Goal: Find specific page/section: Find specific page/section

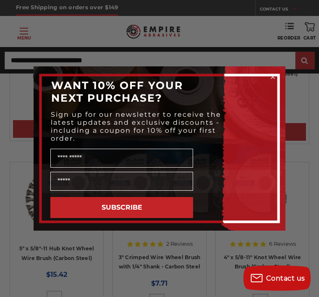
scroll to position [1105, 0]
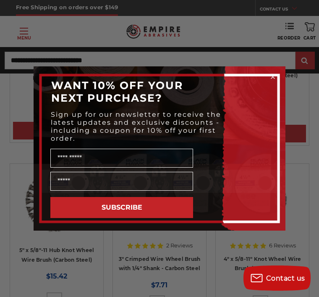
click at [269, 73] on icon "Close dialog" at bounding box center [273, 77] width 8 height 8
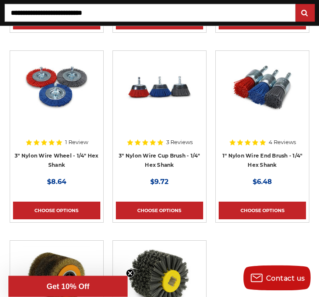
scroll to position [3918, 0]
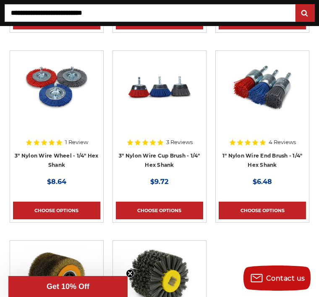
click at [179, 11] on input "Search" at bounding box center [150, 13] width 291 height 18
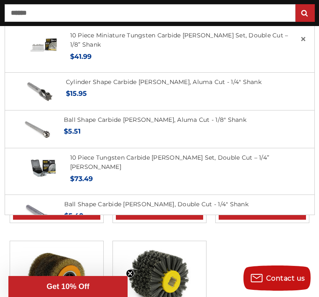
type input "******"
click at [305, 13] on input "submit" at bounding box center [305, 13] width 17 height 17
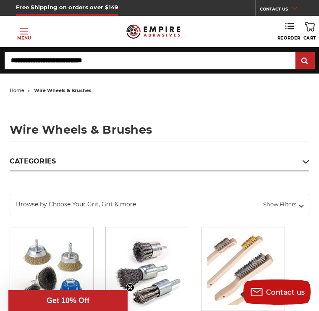
click at [309, 158] on icon at bounding box center [306, 161] width 6 height 9
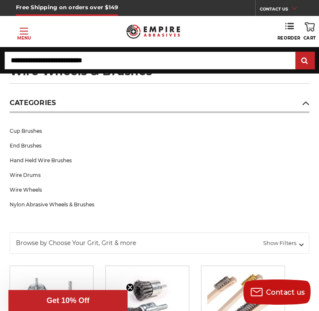
scroll to position [53, 0]
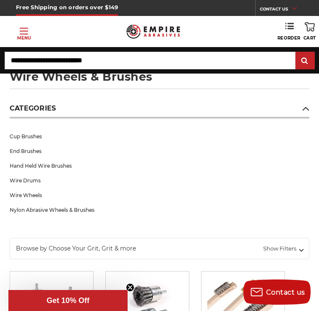
click at [265, 171] on link "Hand Held Wire Brushes" at bounding box center [160, 165] width 300 height 15
